Goal: Transaction & Acquisition: Purchase product/service

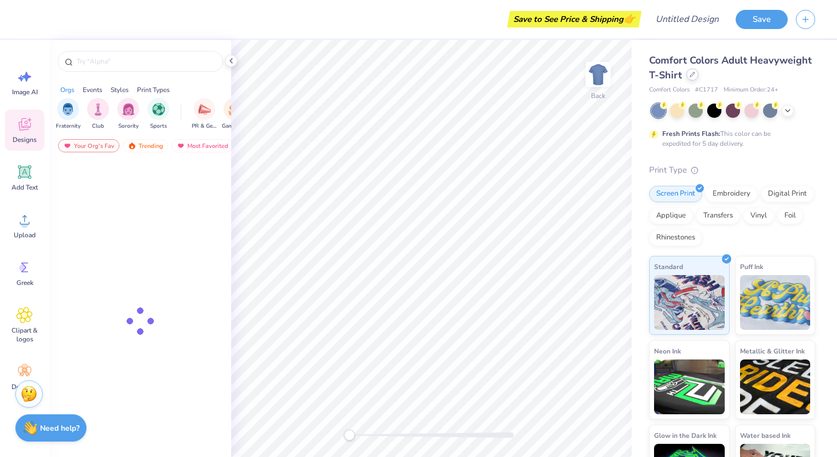
click at [694, 73] on icon at bounding box center [692, 74] width 4 height 4
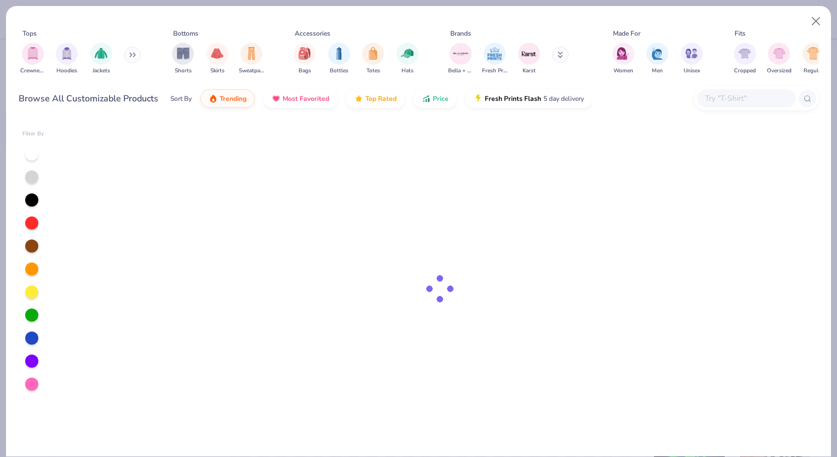
click at [793, 98] on div at bounding box center [746, 98] width 99 height 18
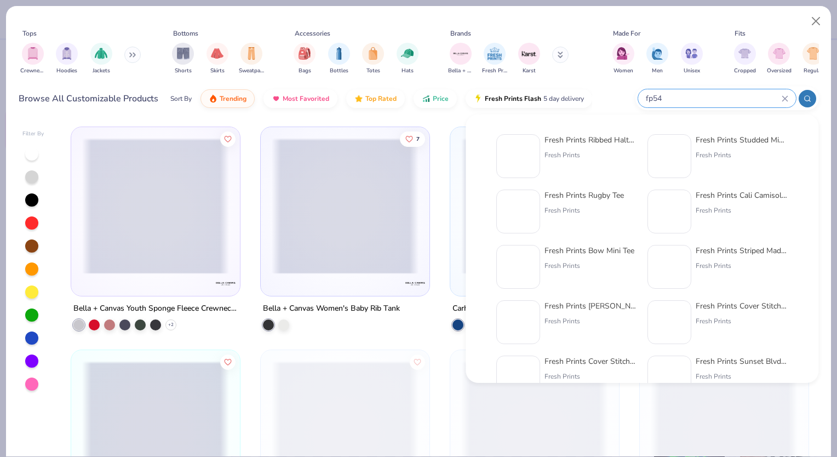
paste input "Fresh Prints Ribbed Halter Tank Top"
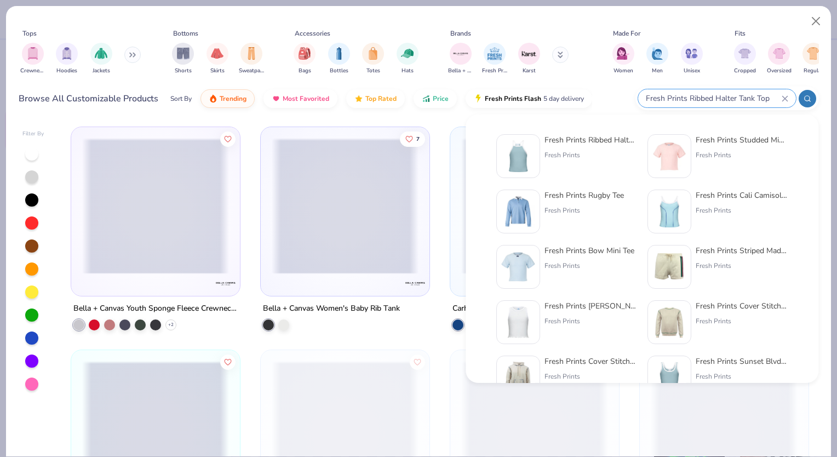
paste input "Fresh Prints Ribbed Halter Tank Top"
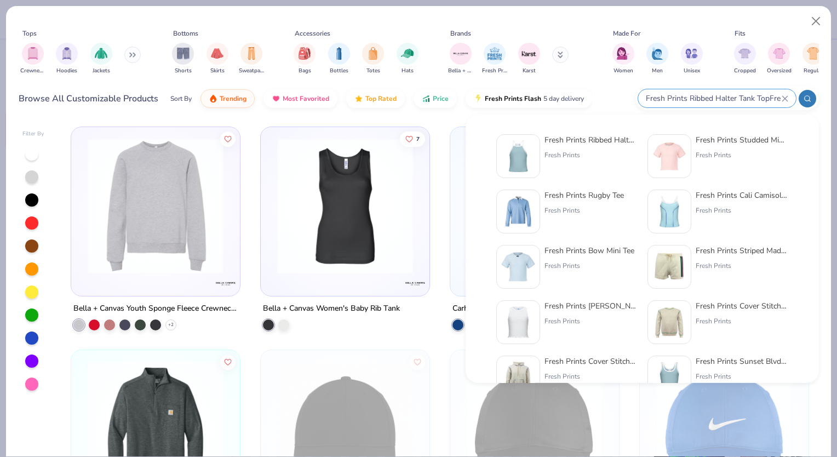
scroll to position [0, 112]
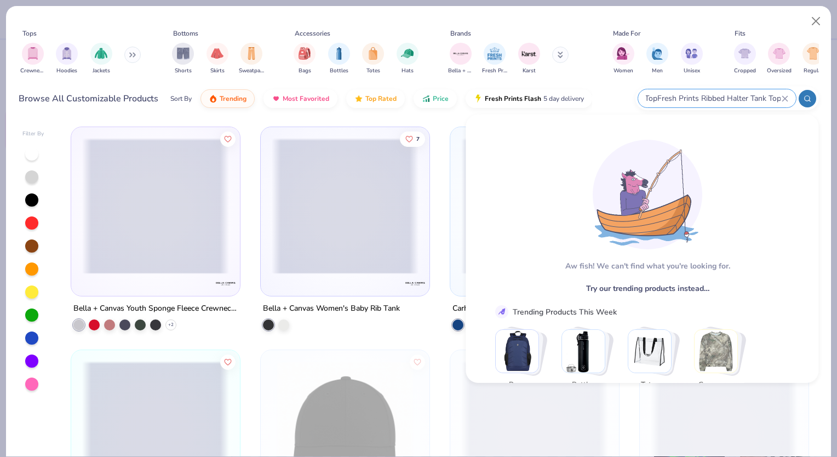
click at [655, 96] on input "Fresh Prints Ribbed Halter Tank TopFresh Prints Ribbed Halter Tank Top" at bounding box center [712, 98] width 137 height 13
click at [660, 98] on input "Fresh Prints Ribbed Halter Tank TopFresh Prints Ribbed Halter Tank Top" at bounding box center [712, 98] width 137 height 13
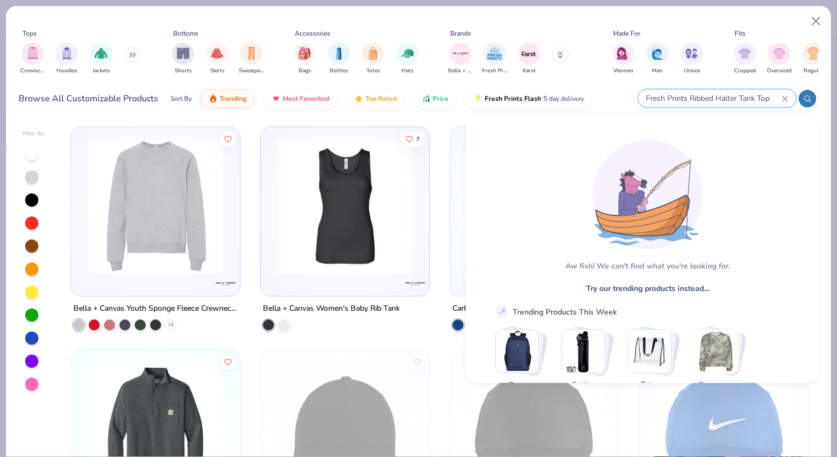
scroll to position [0, 0]
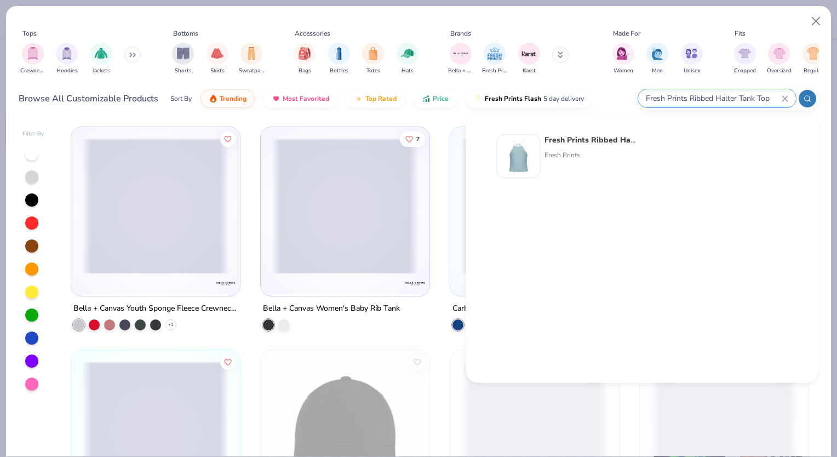
type input "Fresh Prints Ribbed Halter Tank Top"
click at [530, 164] on img at bounding box center [518, 156] width 34 height 34
